Goal: Task Accomplishment & Management: Complete application form

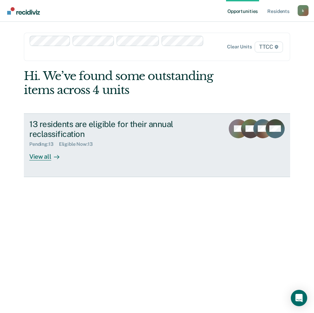
click at [41, 158] on div "View all" at bounding box center [48, 153] width 38 height 13
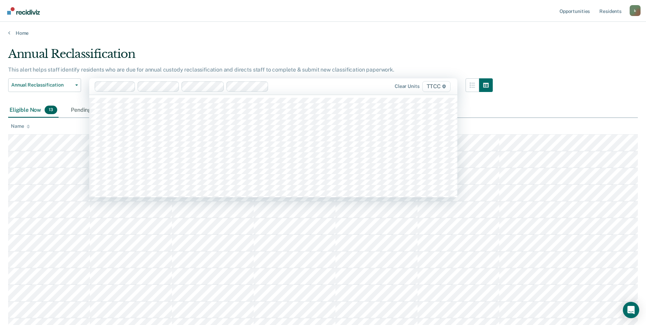
click at [281, 87] on div at bounding box center [308, 86] width 73 height 8
click at [313, 57] on div "Annual Reclassification" at bounding box center [250, 56] width 485 height 19
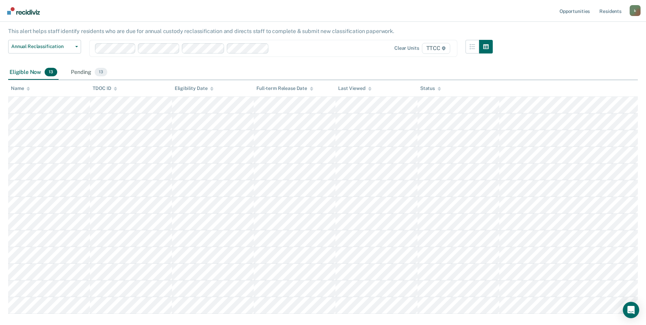
scroll to position [0, 0]
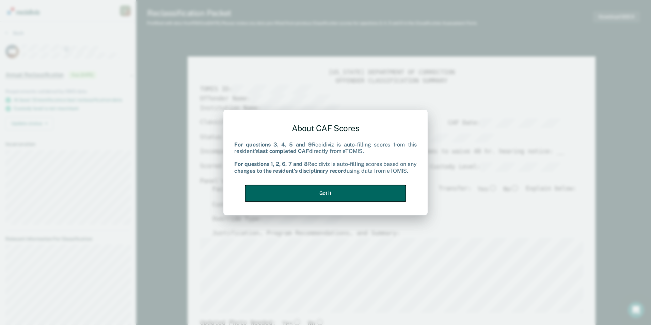
click at [313, 195] on button "Got it" at bounding box center [325, 193] width 161 height 17
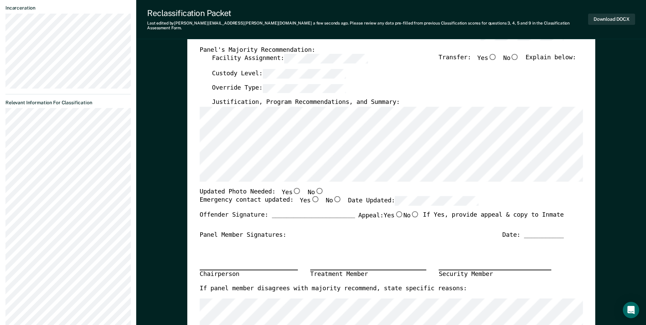
scroll to position [204, 0]
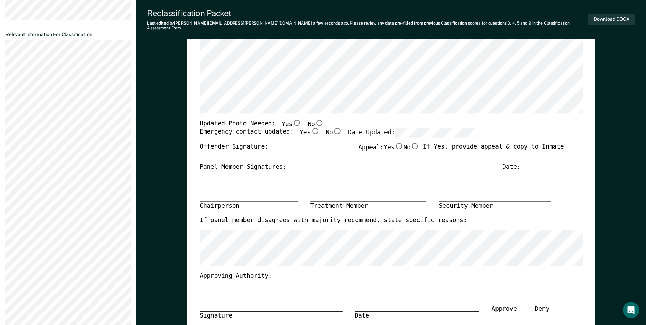
click at [293, 120] on input "Yes" at bounding box center [297, 123] width 9 height 6
type textarea "x"
radio input "true"
click at [311, 128] on input "Yes" at bounding box center [315, 131] width 9 height 6
type textarea "x"
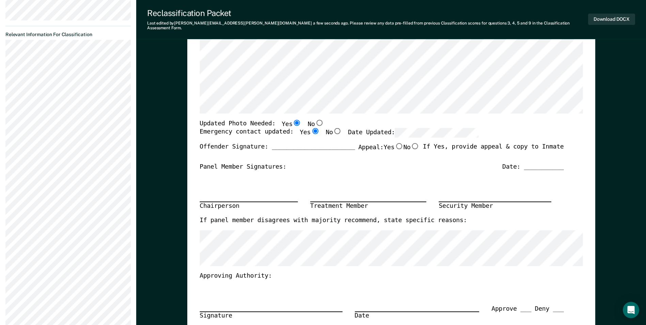
radio input "true"
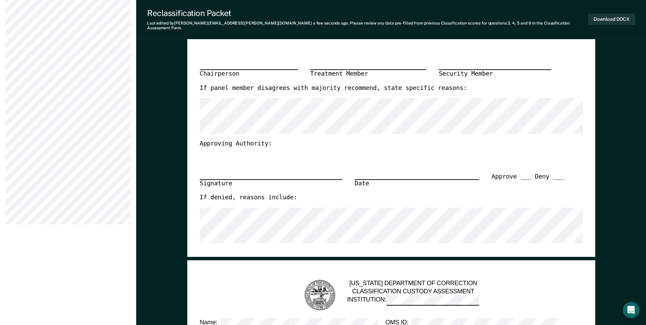
scroll to position [341, 0]
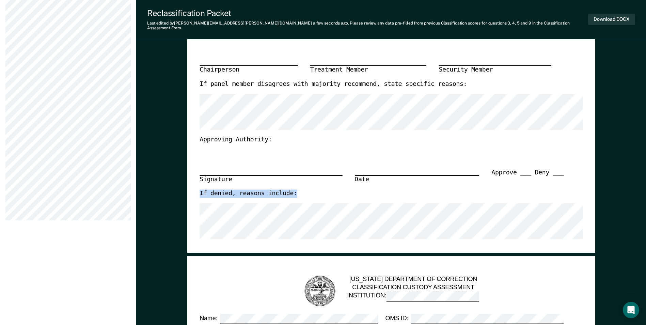
drag, startPoint x: 309, startPoint y: 191, endPoint x: 196, endPoint y: 196, distance: 113.2
click at [313, 191] on div "If denied, reasons include:" at bounding box center [382, 196] width 364 height 14
drag, startPoint x: 319, startPoint y: 192, endPoint x: 193, endPoint y: 190, distance: 125.7
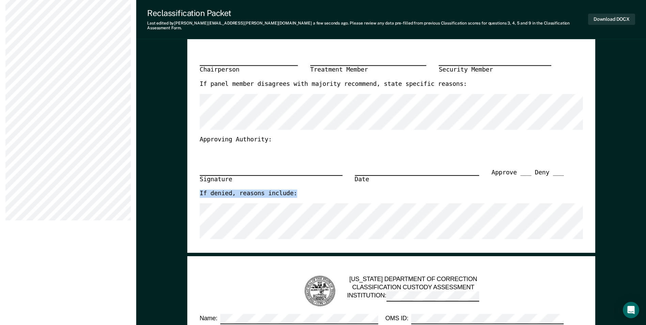
drag, startPoint x: 193, startPoint y: 190, endPoint x: 311, endPoint y: 194, distance: 117.9
click at [311, 194] on div "If denied, reasons include:" at bounding box center [382, 196] width 364 height 14
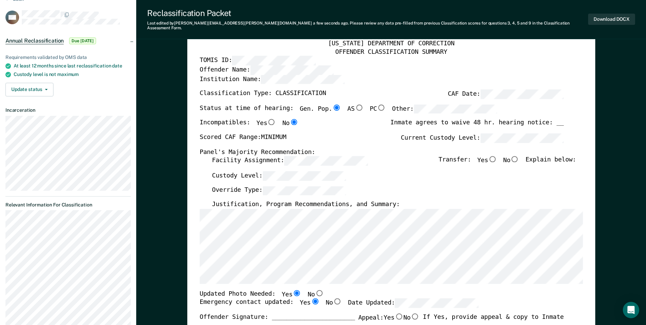
scroll to position [0, 0]
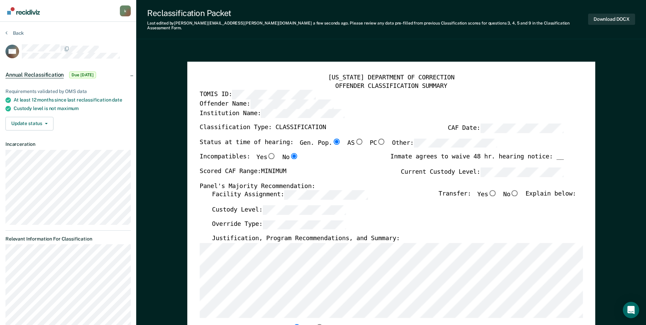
click at [313, 190] on input "No" at bounding box center [515, 193] width 9 height 6
type textarea "x"
radio input "true"
click at [313, 16] on button "Download DOCX" at bounding box center [611, 19] width 47 height 11
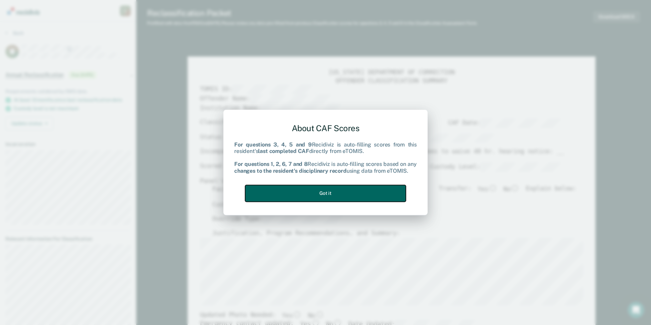
click at [313, 196] on button "Got it" at bounding box center [325, 193] width 161 height 17
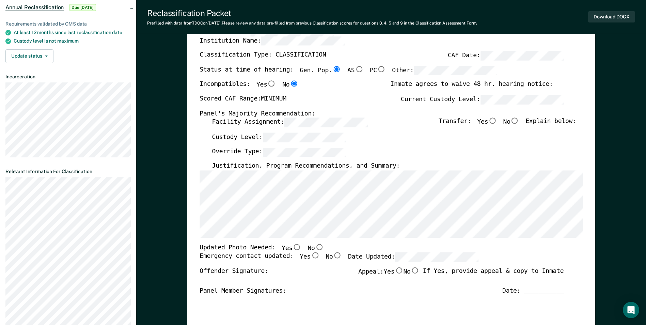
scroll to position [68, 0]
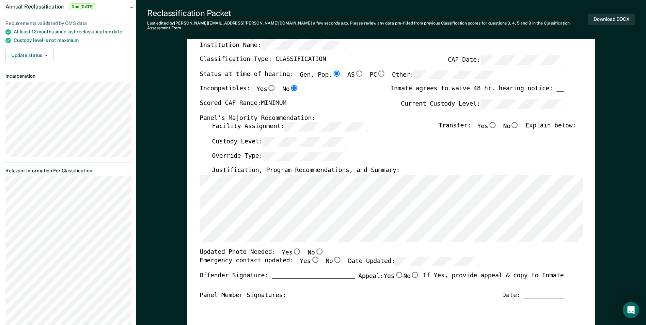
click at [313, 122] on input "No" at bounding box center [515, 125] width 9 height 6
type textarea "x"
radio input "true"
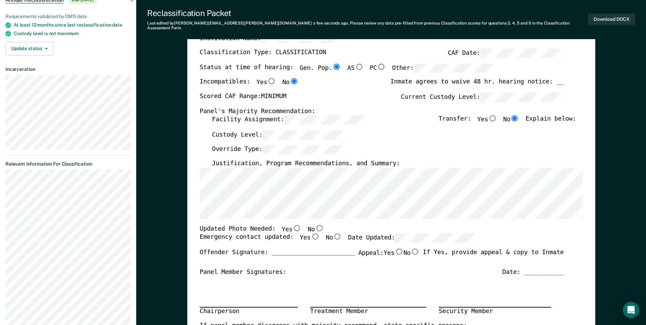
scroll to position [136, 0]
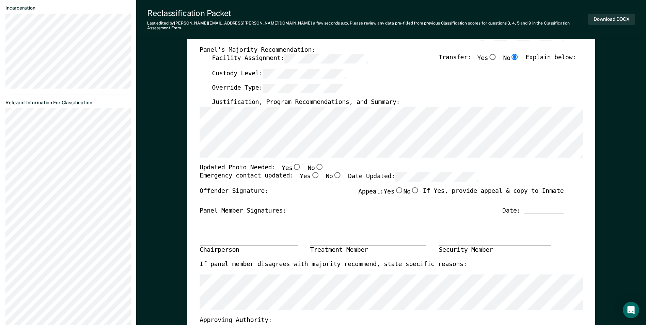
click at [293, 164] on input "Yes" at bounding box center [297, 167] width 9 height 6
type textarea "x"
radio input "true"
click at [311, 172] on input "Yes" at bounding box center [315, 175] width 9 height 6
type textarea "x"
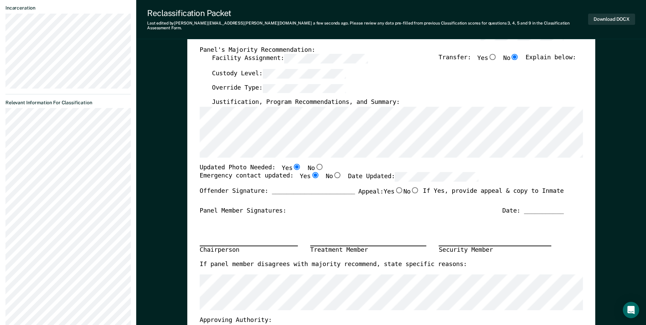
radio input "true"
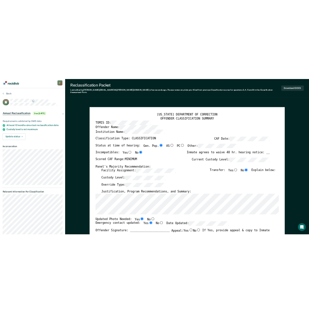
scroll to position [0, 0]
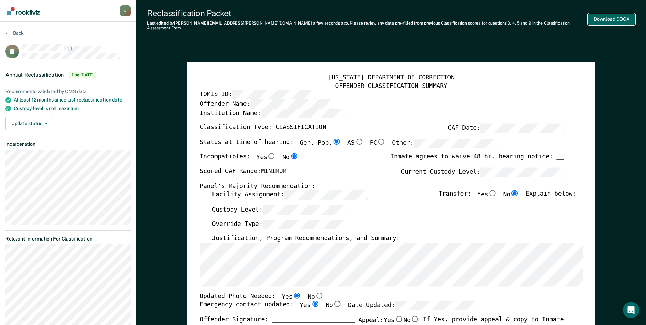
click at [313, 14] on button "Download DOCX" at bounding box center [611, 19] width 47 height 11
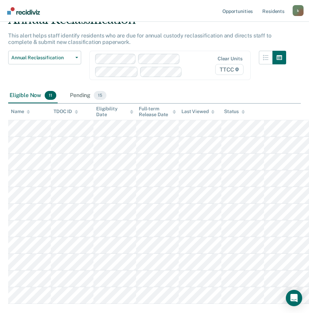
scroll to position [68, 0]
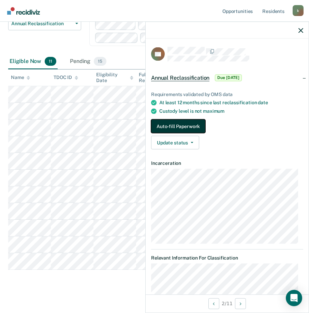
click at [183, 128] on button "Auto-fill Paperwork" at bounding box center [178, 127] width 54 height 14
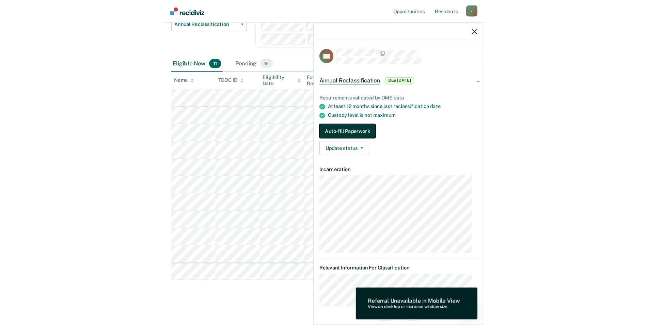
scroll to position [0, 0]
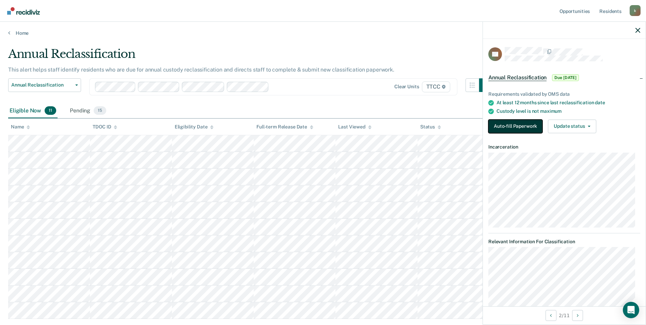
click at [313, 126] on button "Auto-fill Paperwork" at bounding box center [516, 127] width 54 height 14
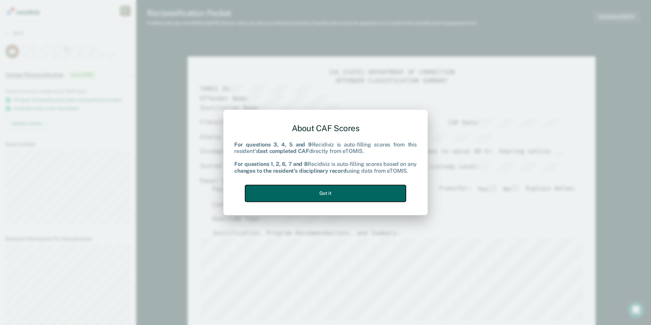
click at [313, 195] on button "Got it" at bounding box center [325, 193] width 161 height 17
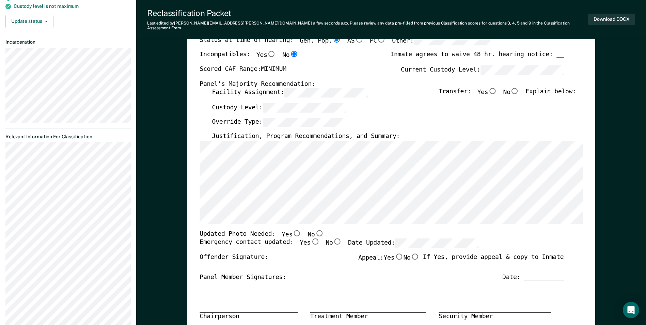
scroll to position [68, 0]
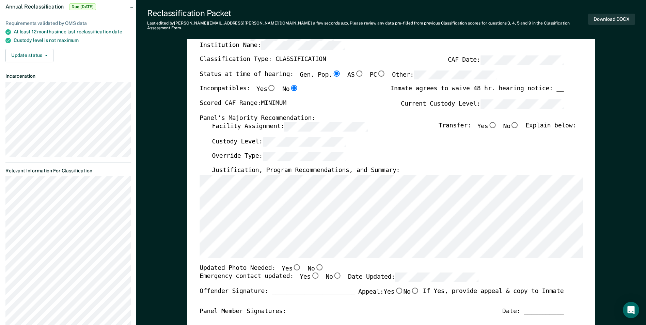
click at [313, 122] on input "No" at bounding box center [515, 125] width 9 height 6
type textarea "x"
radio input "true"
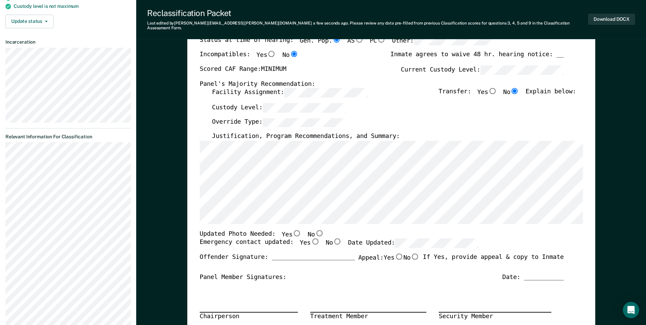
scroll to position [170, 0]
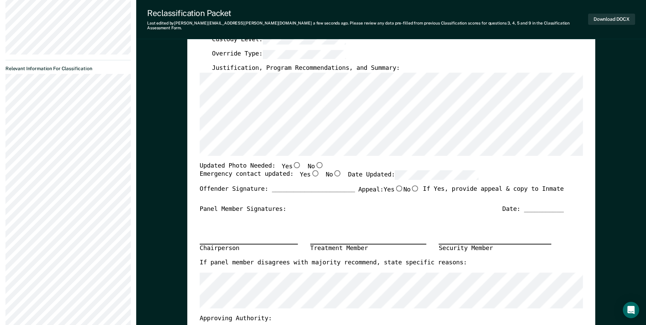
click at [313, 162] on input "No" at bounding box center [319, 165] width 9 height 6
type textarea "x"
radio input "true"
click at [311, 170] on input "Yes" at bounding box center [315, 173] width 9 height 6
type textarea "x"
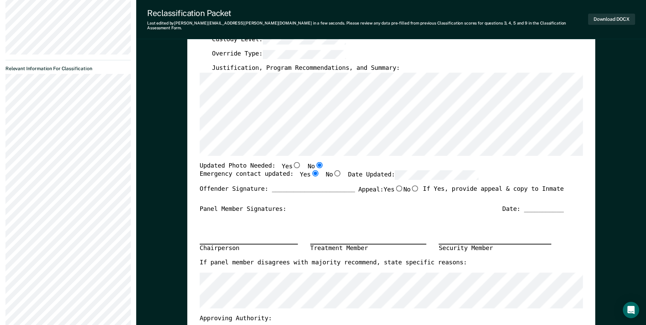
radio input "true"
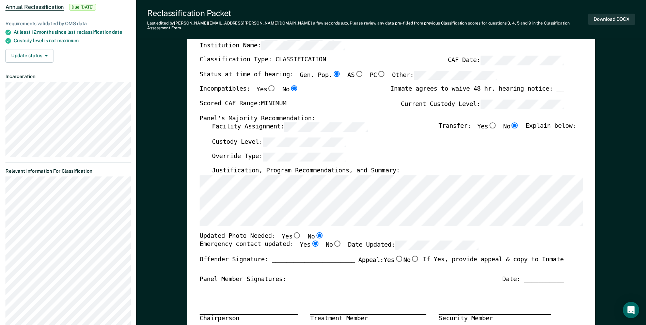
scroll to position [0, 0]
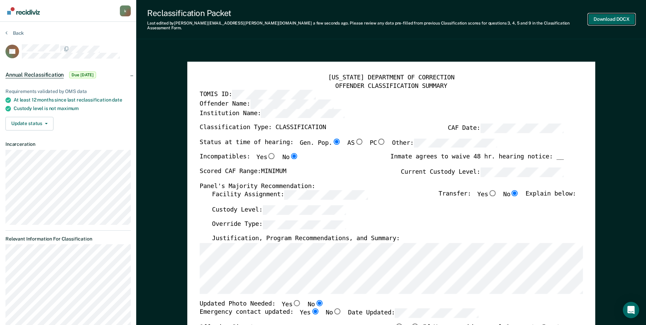
click at [313, 15] on button "Download DOCX" at bounding box center [611, 19] width 47 height 11
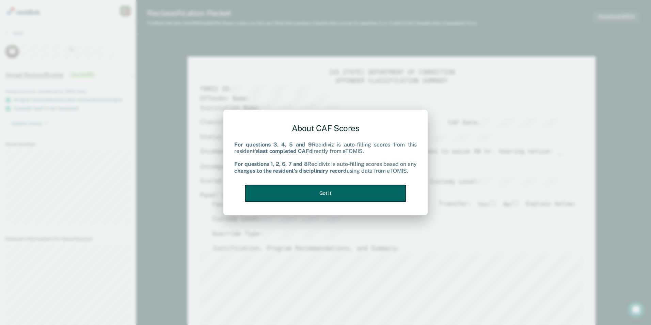
click at [313, 194] on button "Got it" at bounding box center [325, 193] width 161 height 17
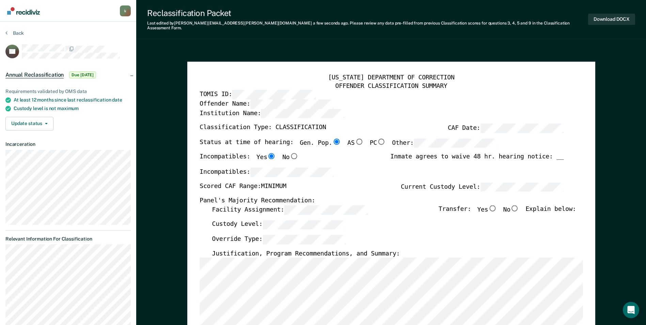
click at [313, 205] on input "No" at bounding box center [515, 208] width 9 height 6
type textarea "x"
radio input "true"
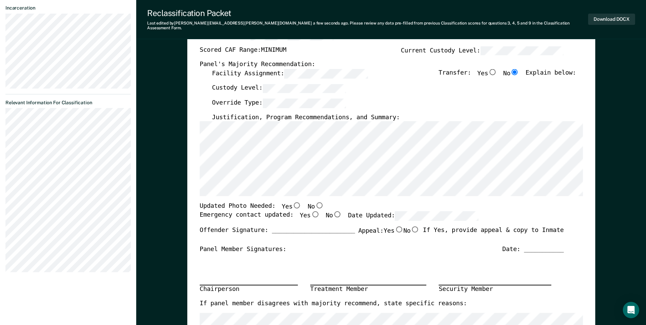
scroll to position [170, 0]
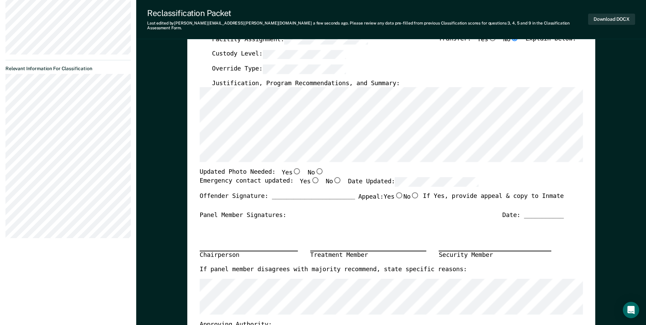
click at [313, 168] on input "No" at bounding box center [319, 171] width 9 height 6
type textarea "x"
radio input "true"
click at [311, 178] on input "Yes" at bounding box center [315, 180] width 9 height 6
type textarea "x"
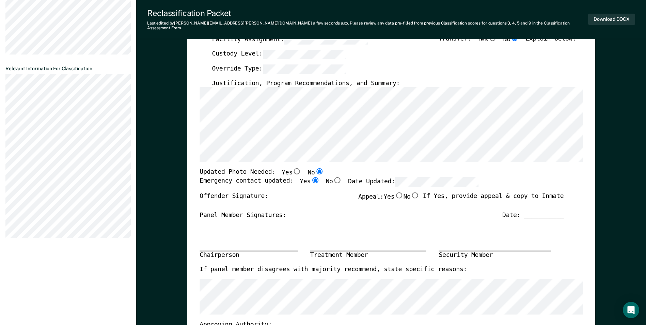
radio input "true"
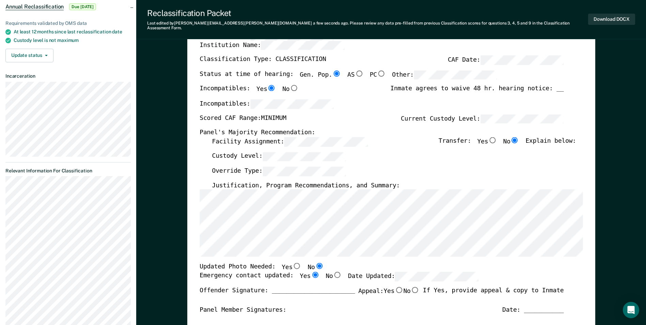
scroll to position [0, 0]
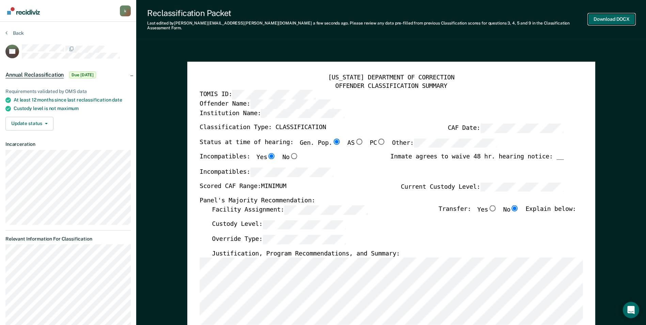
click at [313, 15] on button "Download DOCX" at bounding box center [611, 19] width 47 height 11
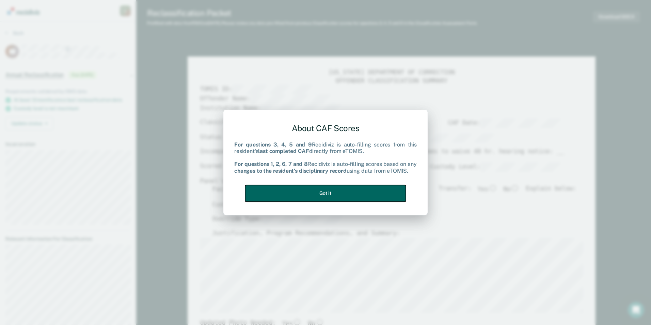
click at [313, 191] on button "Got it" at bounding box center [325, 193] width 161 height 17
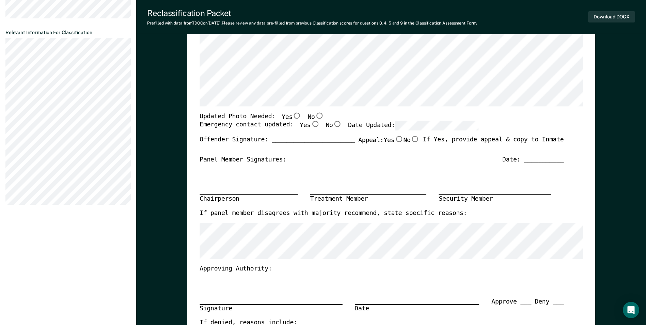
scroll to position [204, 0]
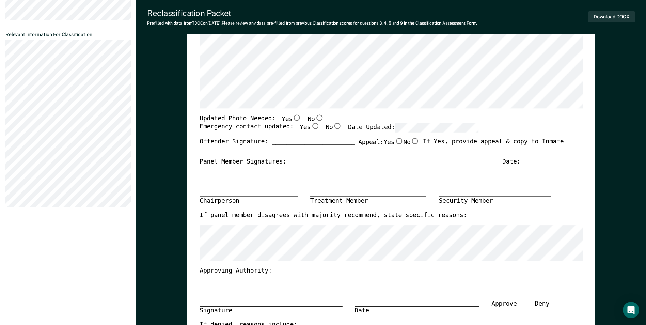
click at [293, 117] on input "Yes" at bounding box center [297, 117] width 9 height 6
type textarea "x"
radio input "true"
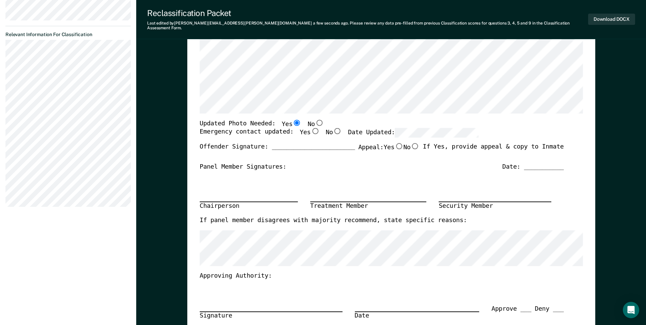
click at [311, 128] on input "Yes" at bounding box center [315, 131] width 9 height 6
type textarea "x"
radio input "true"
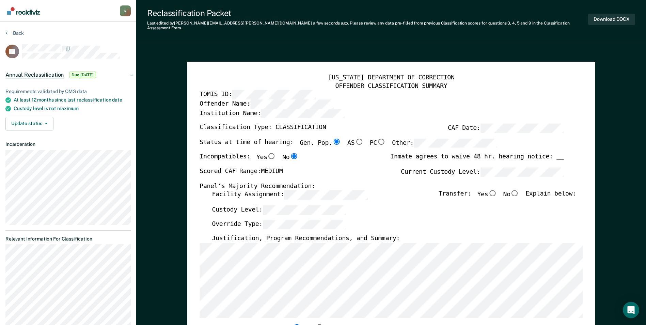
scroll to position [34, 0]
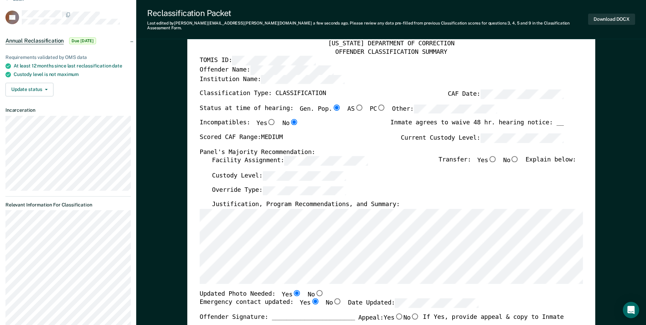
click at [313, 156] on input "No" at bounding box center [515, 159] width 9 height 6
type textarea "x"
radio input "true"
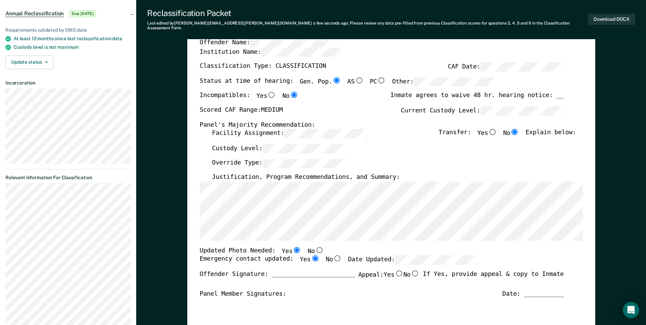
scroll to position [0, 0]
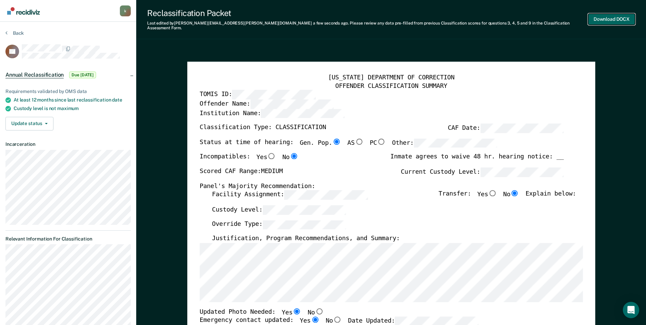
click at [313, 16] on button "Download DOCX" at bounding box center [611, 19] width 47 height 11
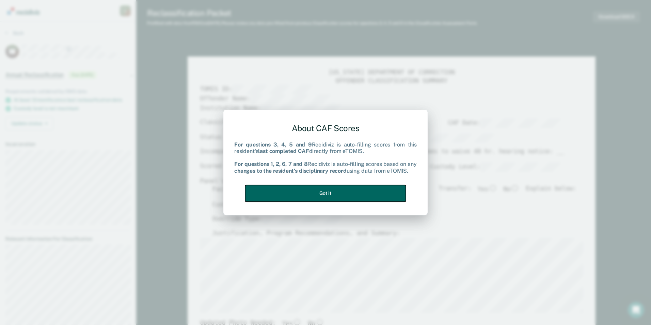
click at [313, 196] on button "Got it" at bounding box center [325, 193] width 161 height 17
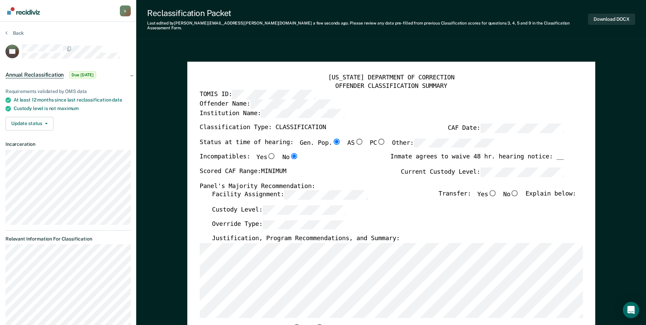
scroll to position [34, 0]
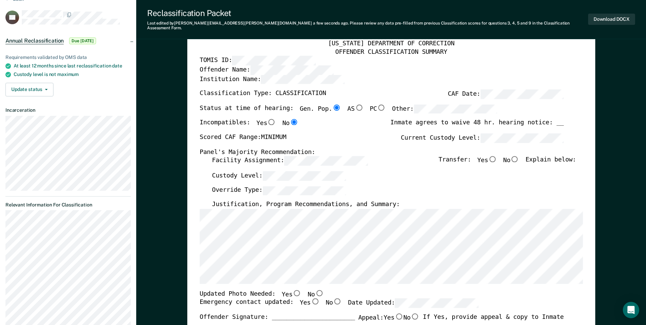
click at [313, 156] on input "No" at bounding box center [515, 159] width 9 height 6
type textarea "x"
radio input "true"
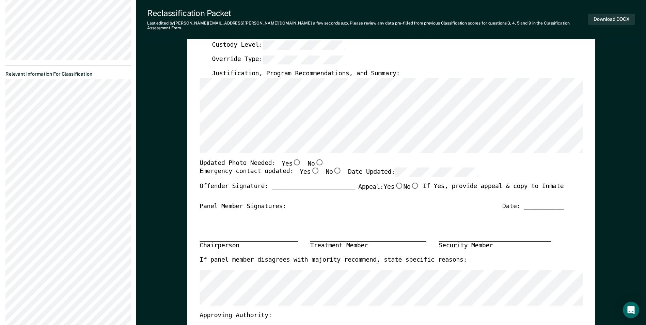
scroll to position [170, 0]
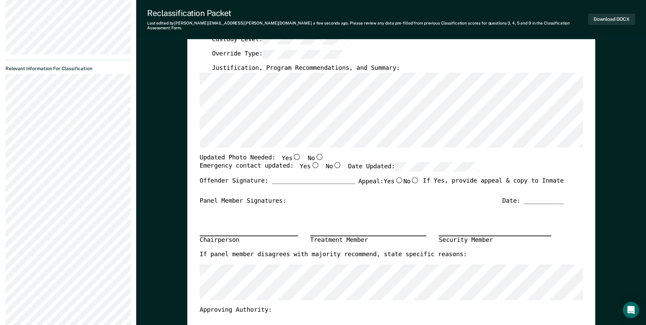
click at [313, 154] on input "No" at bounding box center [319, 157] width 9 height 6
type textarea "x"
radio input "true"
click at [311, 162] on input "Yes" at bounding box center [315, 165] width 9 height 6
type textarea "x"
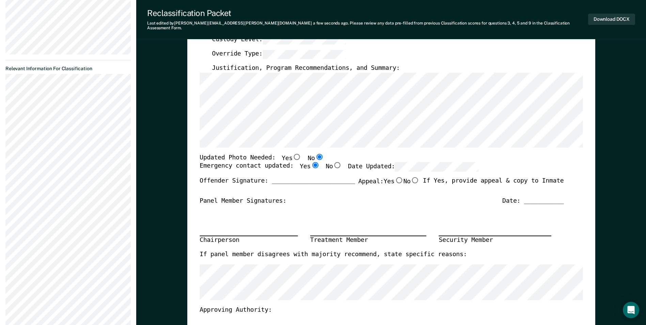
radio input "true"
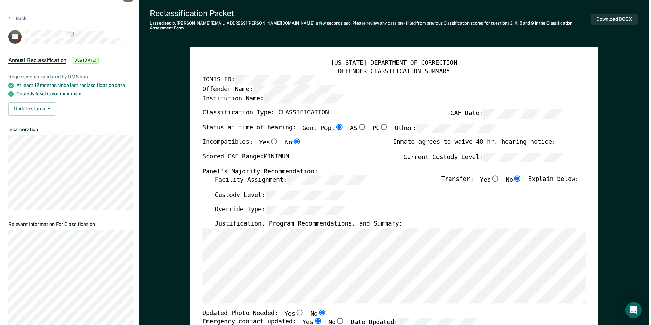
scroll to position [0, 0]
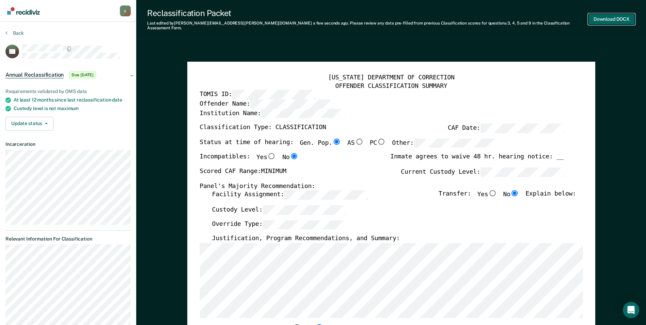
click at [313, 17] on button "Download DOCX" at bounding box center [611, 19] width 47 height 11
type textarea "x"
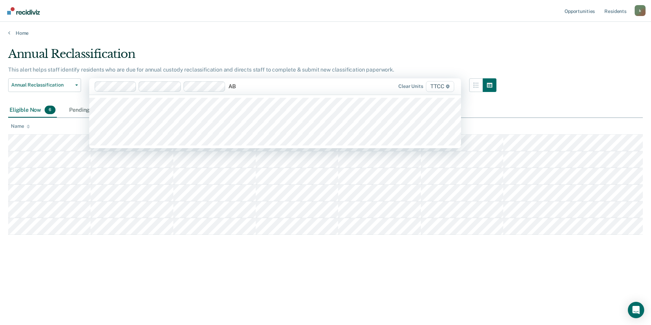
type input "AB2"
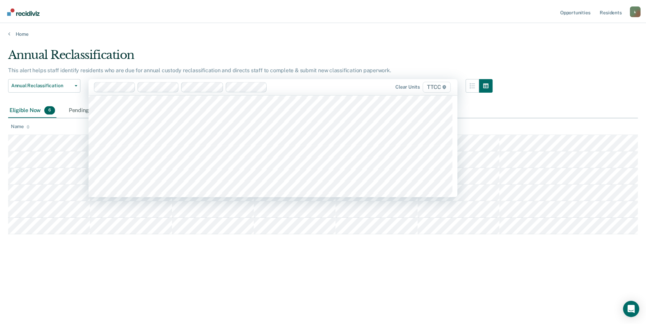
scroll to position [4600, 0]
click at [256, 27] on div "Home" at bounding box center [325, 29] width 651 height 14
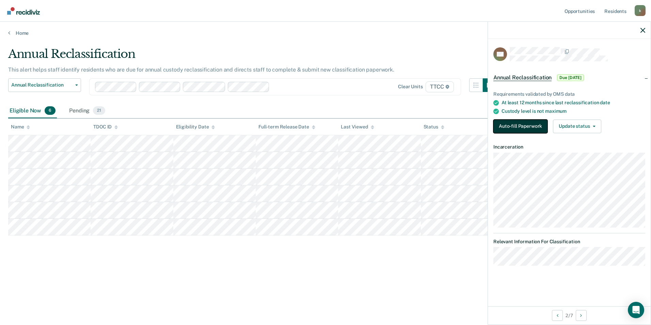
click at [313, 123] on button "Auto-fill Paperwork" at bounding box center [521, 127] width 54 height 14
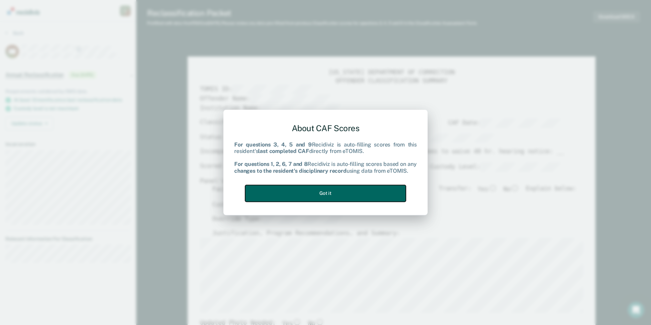
click at [313, 194] on button "Got it" at bounding box center [325, 193] width 161 height 17
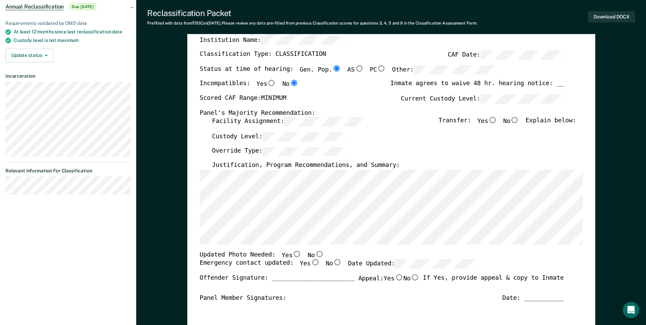
scroll to position [34, 0]
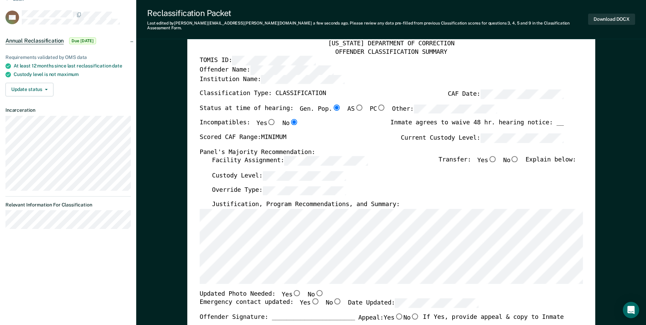
click at [313, 156] on input "No" at bounding box center [515, 159] width 9 height 6
type textarea "x"
radio input "true"
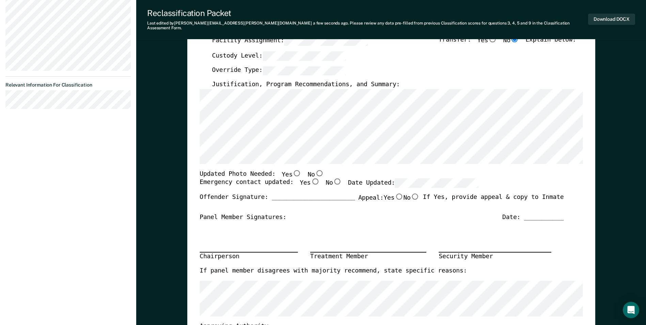
scroll to position [170, 0]
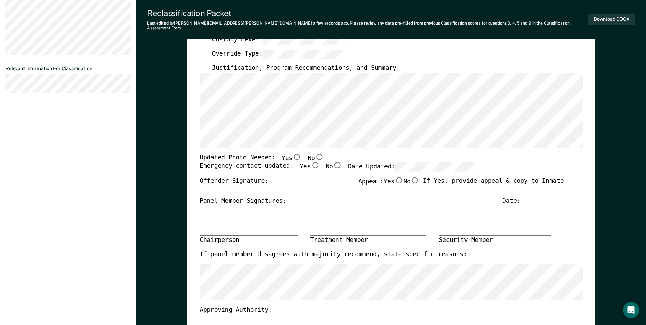
click at [313, 154] on input "No" at bounding box center [319, 157] width 9 height 6
type textarea "x"
radio input "true"
click at [311, 162] on input "Yes" at bounding box center [315, 165] width 9 height 6
type textarea "x"
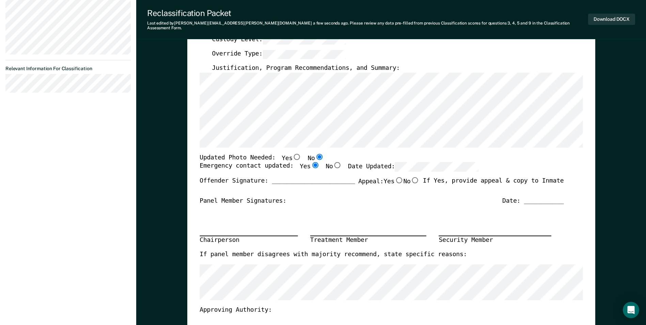
radio input "true"
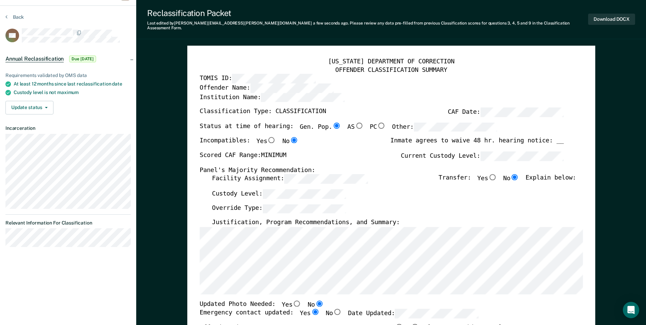
scroll to position [0, 0]
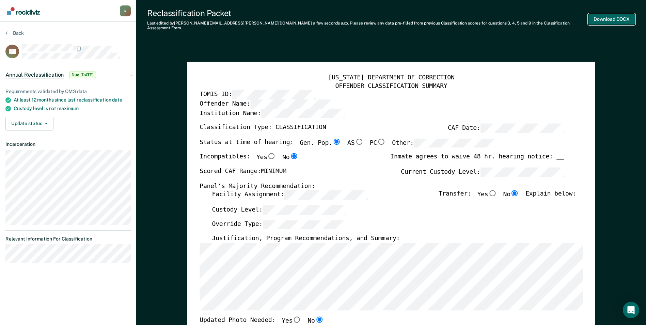
click at [313, 14] on button "Download DOCX" at bounding box center [611, 19] width 47 height 11
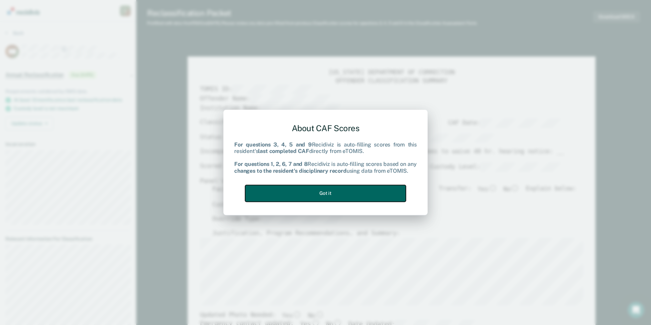
click at [313, 197] on button "Got it" at bounding box center [325, 193] width 161 height 17
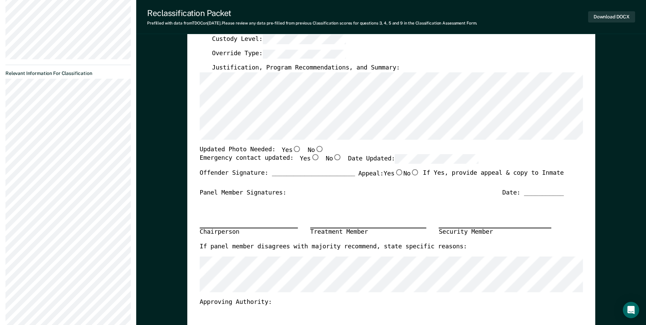
scroll to position [170, 0]
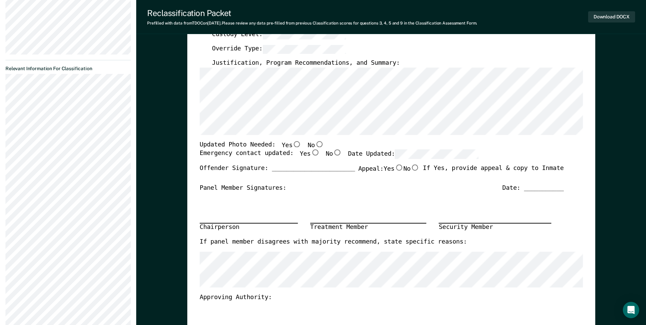
click at [313, 143] on input "No" at bounding box center [319, 144] width 9 height 6
type textarea "x"
radio input "true"
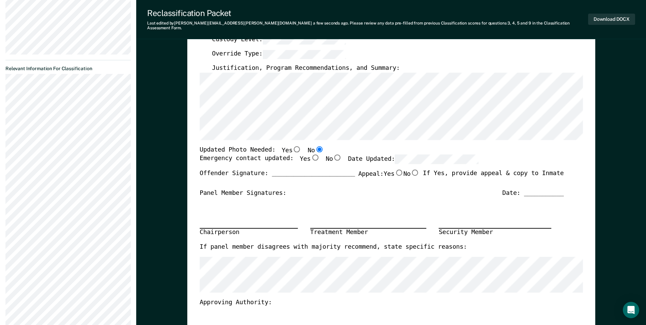
click at [311, 155] on input "Yes" at bounding box center [315, 158] width 9 height 6
type textarea "x"
radio input "true"
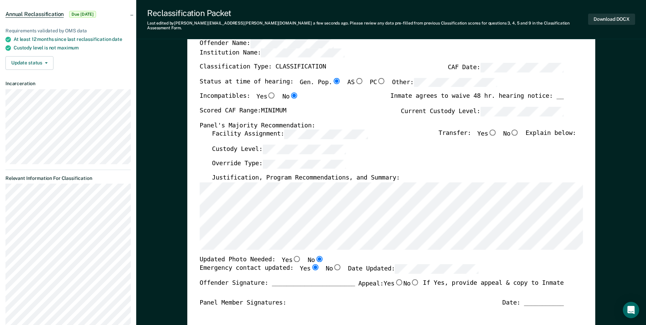
scroll to position [68, 0]
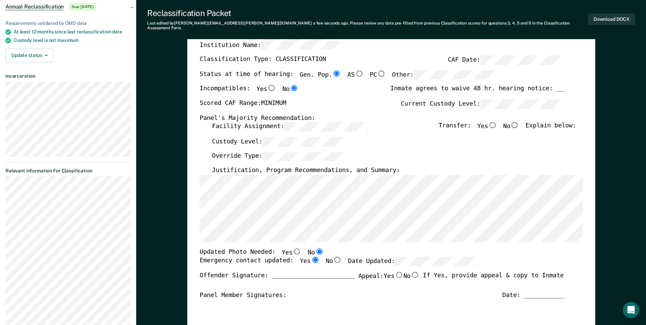
click at [313, 122] on input "No" at bounding box center [515, 125] width 9 height 6
type textarea "x"
radio input "true"
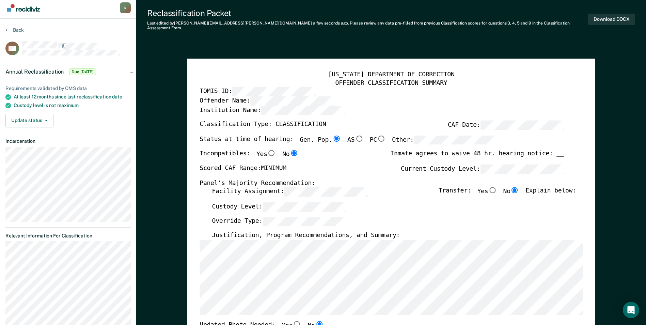
scroll to position [0, 0]
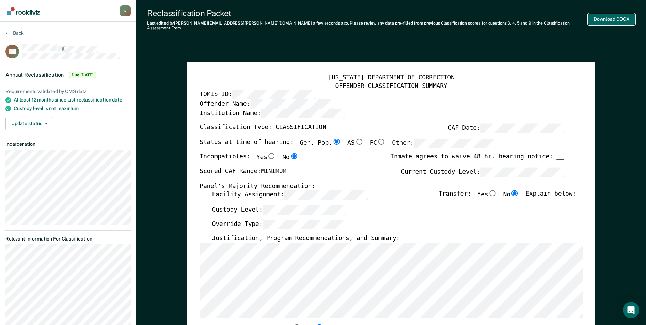
click at [313, 18] on button "Download DOCX" at bounding box center [611, 19] width 47 height 11
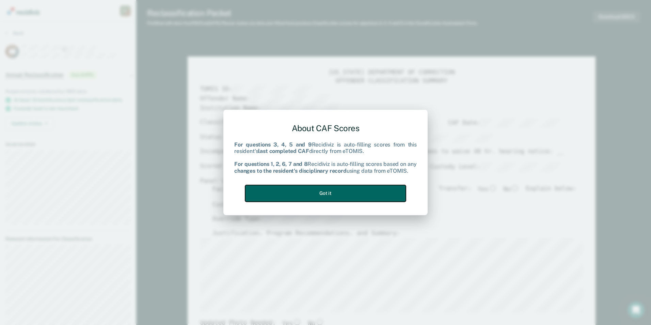
click at [313, 191] on button "Got it" at bounding box center [325, 193] width 161 height 17
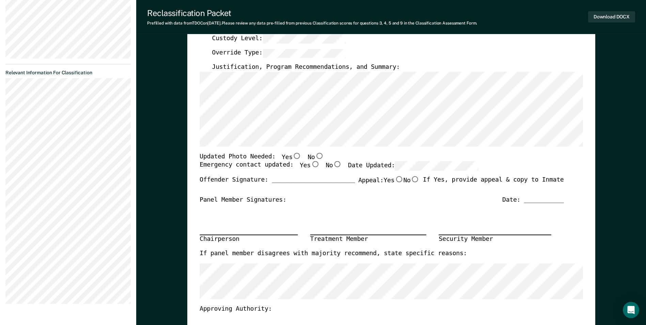
scroll to position [204, 0]
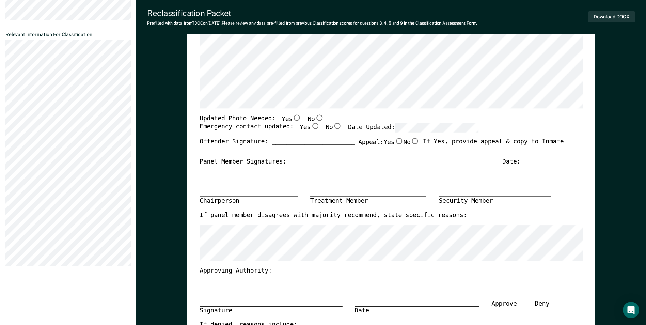
click at [313, 118] on input "No" at bounding box center [319, 117] width 9 height 6
type textarea "x"
radio input "true"
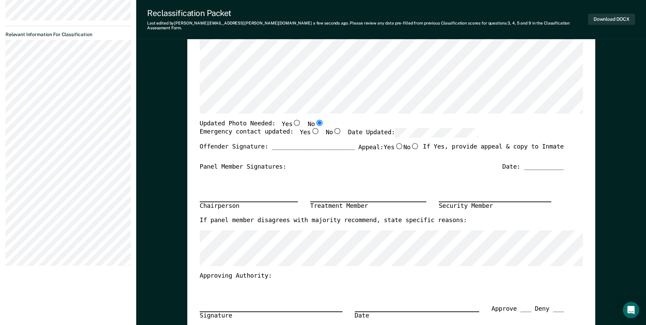
click at [311, 128] on input "Yes" at bounding box center [315, 131] width 9 height 6
type textarea "x"
radio input "true"
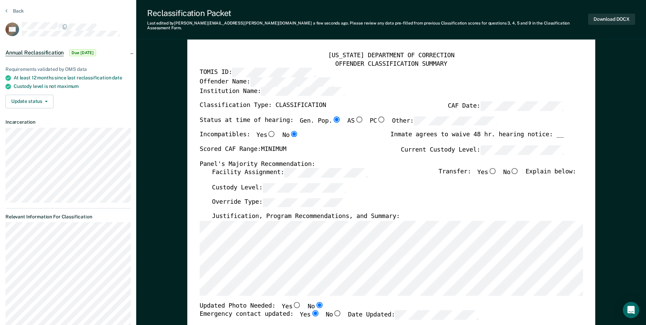
scroll to position [34, 0]
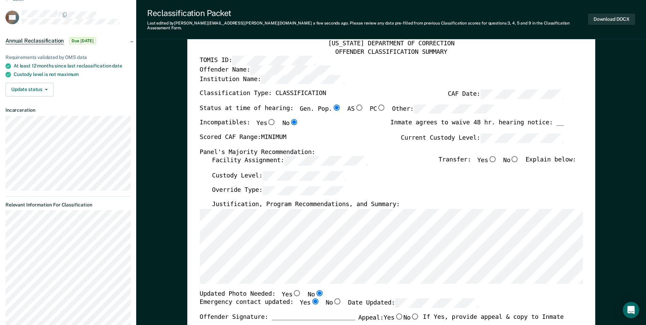
click at [313, 156] on input "No" at bounding box center [515, 159] width 9 height 6
type textarea "x"
radio input "true"
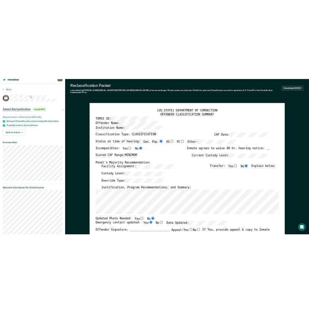
scroll to position [0, 0]
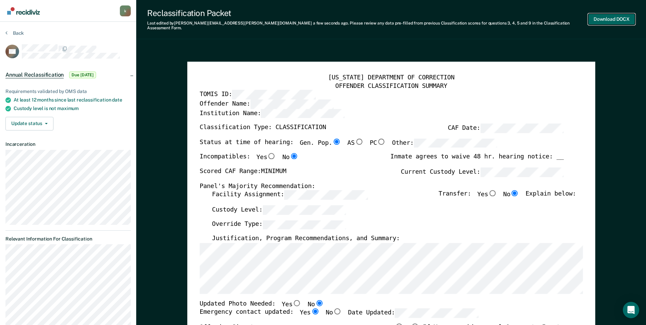
click at [313, 17] on button "Download DOCX" at bounding box center [611, 19] width 47 height 11
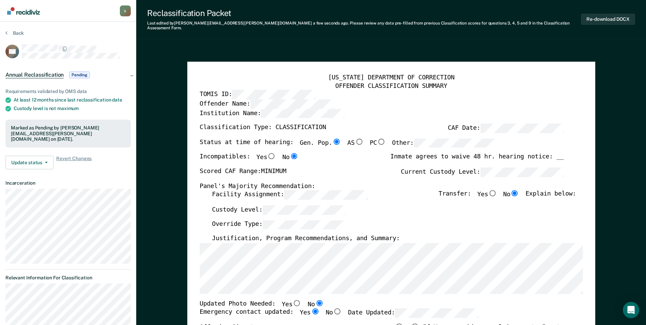
type textarea "x"
